Goal: Ask a question: Seek information or help from site administrators or community

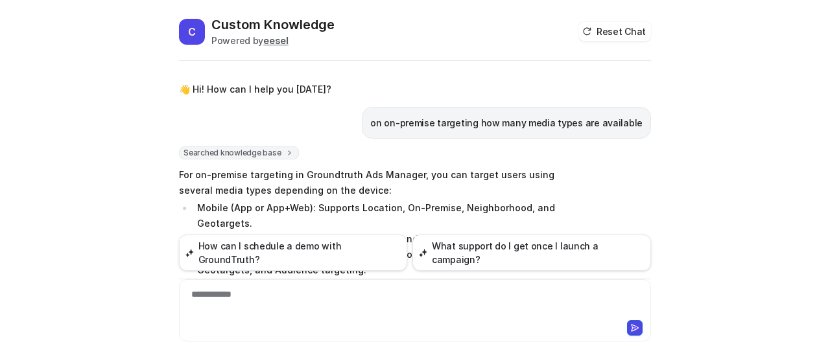
scroll to position [780, 0]
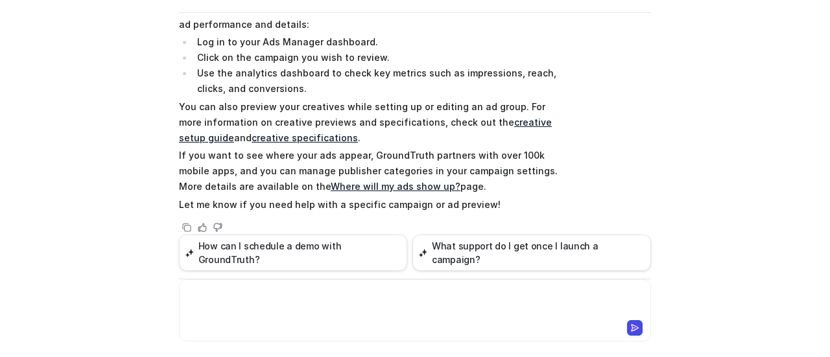
click at [255, 295] on div at bounding box center [415, 303] width 466 height 30
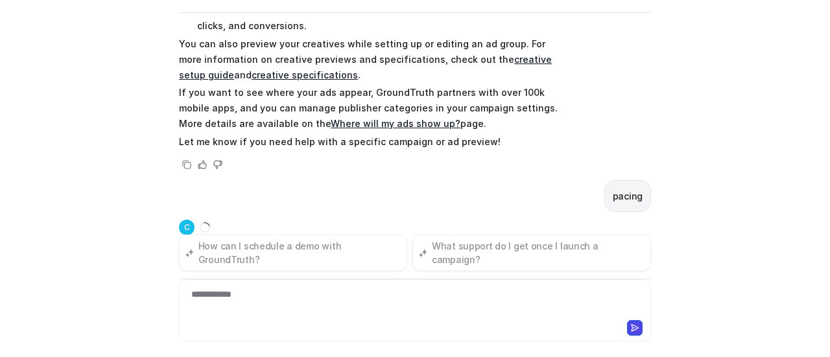
scroll to position [849, 0]
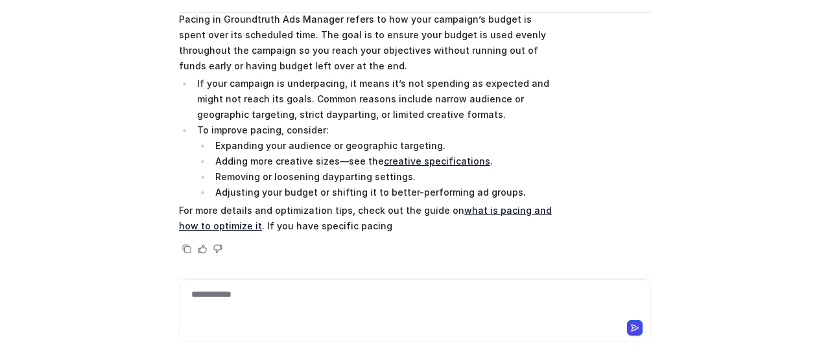
scroll to position [123, 0]
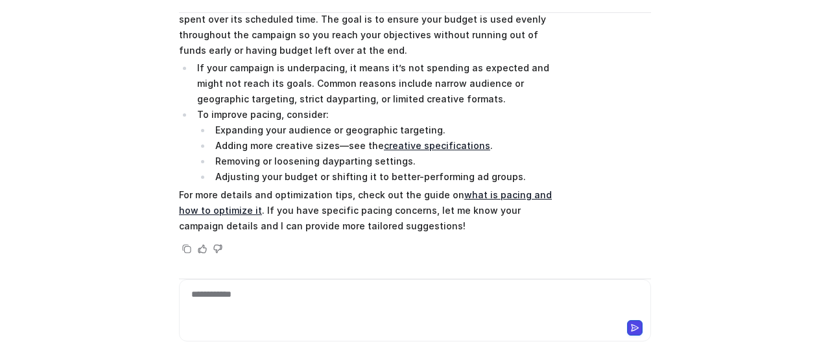
click at [673, 118] on div "C Custom Knowledge Powered by eesel Reset Chat 👋 Hi! How can I help you today? …" at bounding box center [415, 178] width 830 height 357
click at [679, 99] on div "C Custom Knowledge Powered by eesel Reset Chat 👋 Hi! How can I help you today? …" at bounding box center [415, 178] width 830 height 357
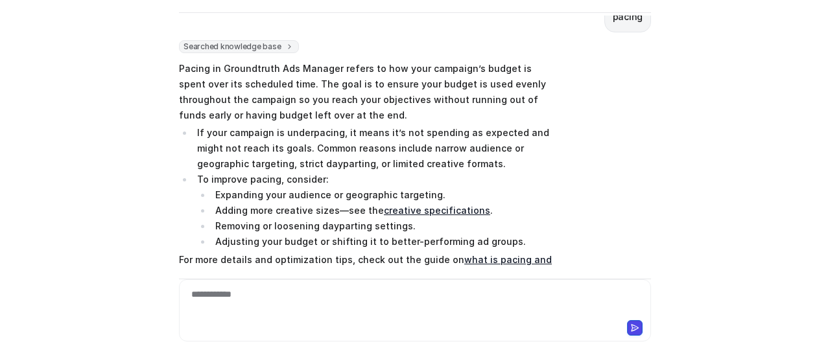
scroll to position [0, 0]
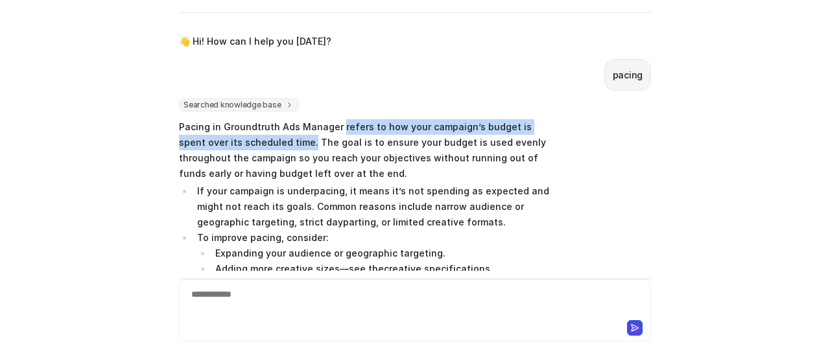
drag, startPoint x: 332, startPoint y: 125, endPoint x: 256, endPoint y: 148, distance: 79.4
click at [256, 148] on p "Pacing in Groundtruth Ads Manager refers to how your campaign’s budget is spent…" at bounding box center [369, 150] width 380 height 62
copy p "refers to how your campaign’s budget is spent over its scheduled time."
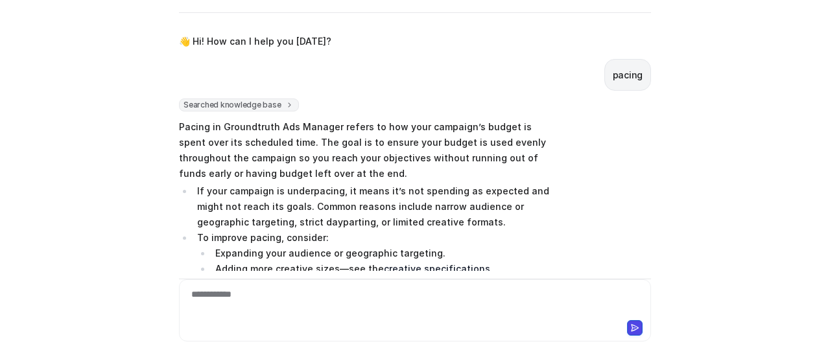
click at [624, 194] on div "Searched knowledge base search_queries : [ "pacing", "campaign pacing", "ad pac…" at bounding box center [415, 240] width 472 height 282
